Goal: Check status: Check status

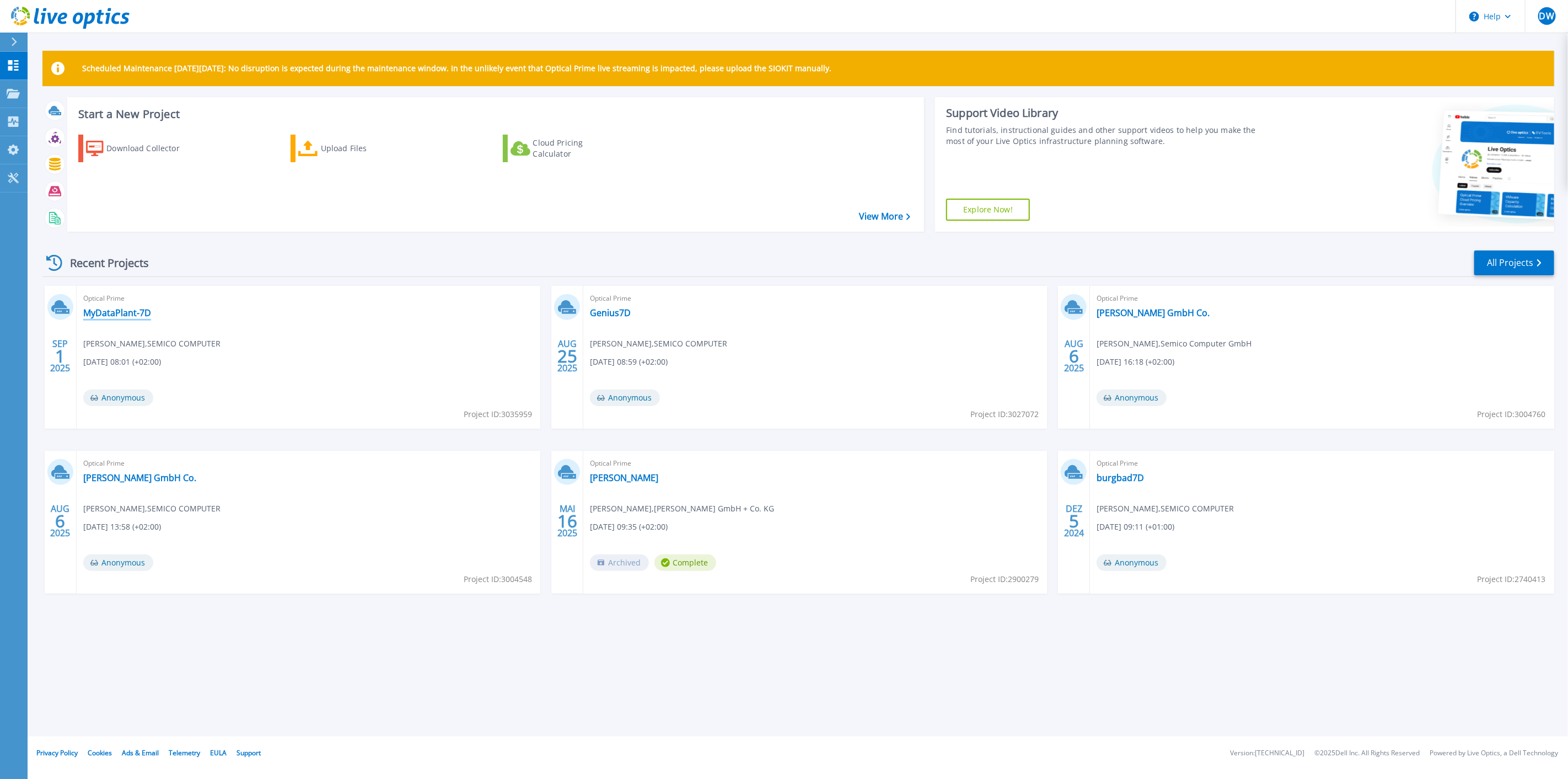
click at [117, 319] on link "MyDataPlant-7D" at bounding box center [117, 312] width 68 height 11
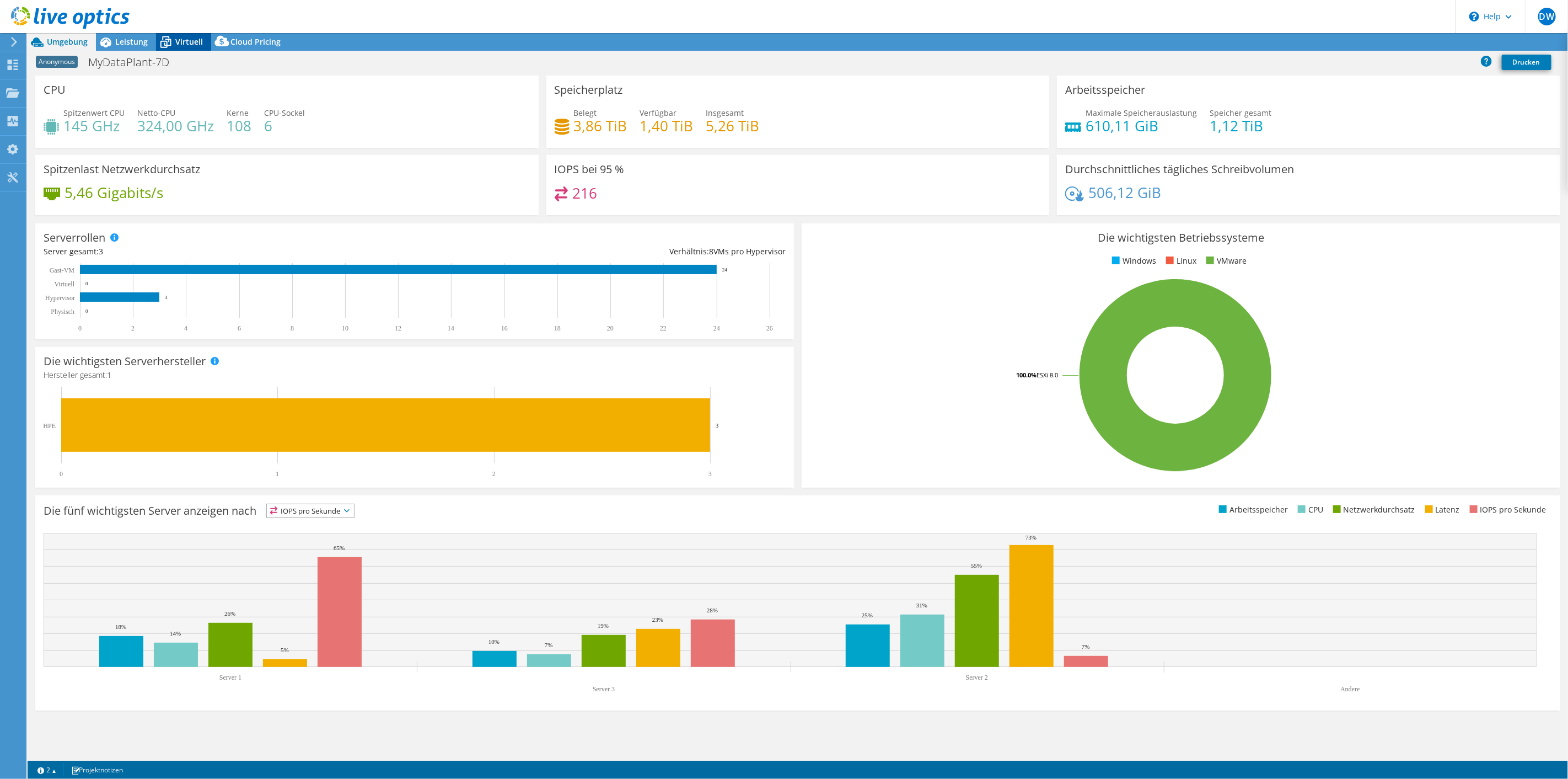
click at [177, 46] on span "Virtuell" at bounding box center [189, 41] width 28 height 10
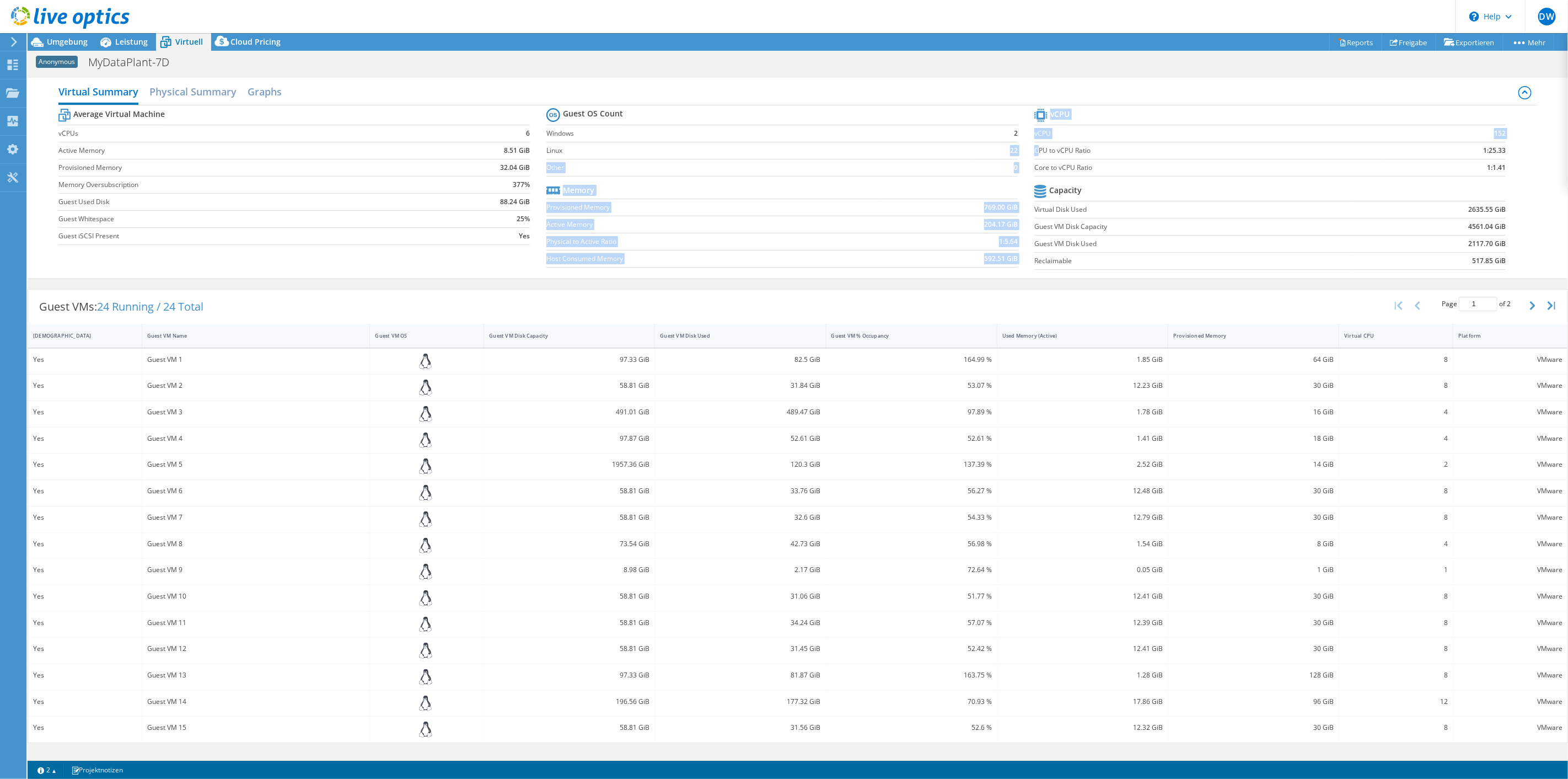
drag, startPoint x: 992, startPoint y: 164, endPoint x: 1032, endPoint y: 170, distance: 40.4
click at [1032, 170] on div "Average Virtual Machine vCPUs 6 Active Memory 8.51 GiB Provisioned Memory 32.04…" at bounding box center [797, 191] width 1479 height 170
click at [1013, 168] on section "Guest OS Count Windows 2 Linux 22 Other 0 Memory Provisioned Memory 769.00 GiB …" at bounding box center [790, 189] width 488 height 168
click at [1013, 148] on section "Guest OS Count Windows 2 Linux 22 Other 0 Memory Provisioned Memory 769.00 GiB …" at bounding box center [790, 189] width 488 height 168
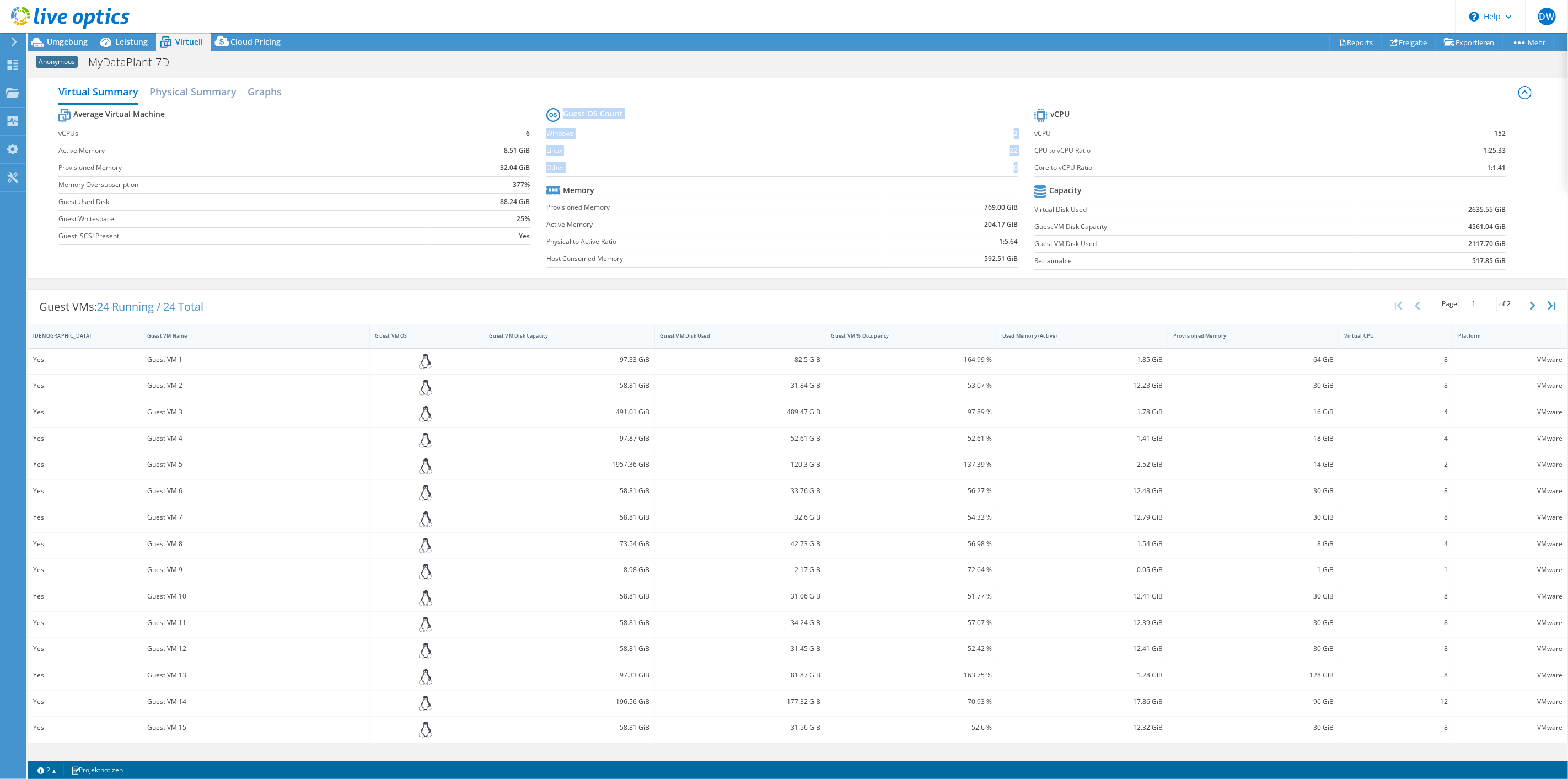
click at [1013, 148] on section "Guest OS Count Windows 2 Linux 22 Other 0 Memory Provisioned Memory 769.00 GiB …" at bounding box center [790, 189] width 488 height 168
click at [1010, 156] on b "22" at bounding box center [1014, 150] width 8 height 11
